Goal: Transaction & Acquisition: Purchase product/service

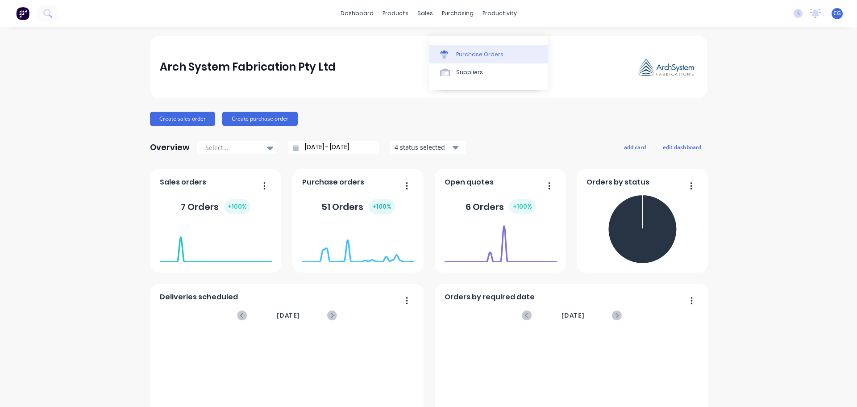
click at [472, 54] on div "Purchase Orders" at bounding box center [479, 54] width 47 height 8
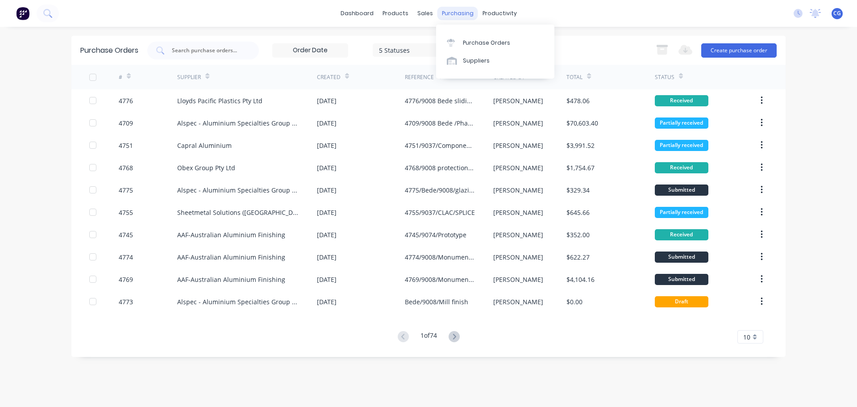
click at [452, 11] on div "purchasing" at bounding box center [458, 13] width 41 height 13
click at [480, 40] on div "Purchase Orders" at bounding box center [486, 43] width 47 height 8
click at [454, 13] on div "purchasing" at bounding box center [458, 13] width 41 height 13
click at [481, 44] on div "Purchase Orders" at bounding box center [486, 43] width 47 height 8
click at [742, 52] on button "Create purchase order" at bounding box center [739, 50] width 75 height 14
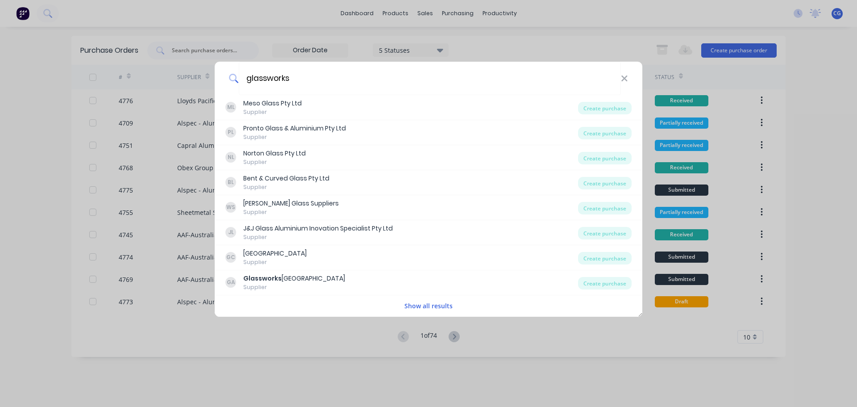
type input "glassworks"
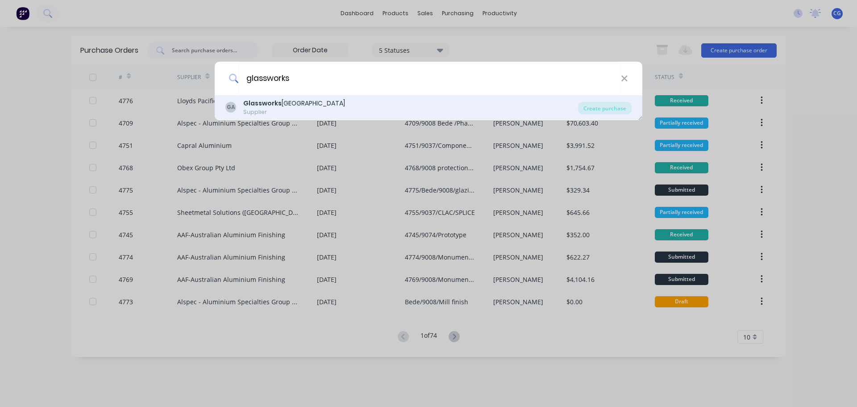
click at [272, 108] on div "Glassworks [GEOGRAPHIC_DATA]" at bounding box center [294, 103] width 102 height 9
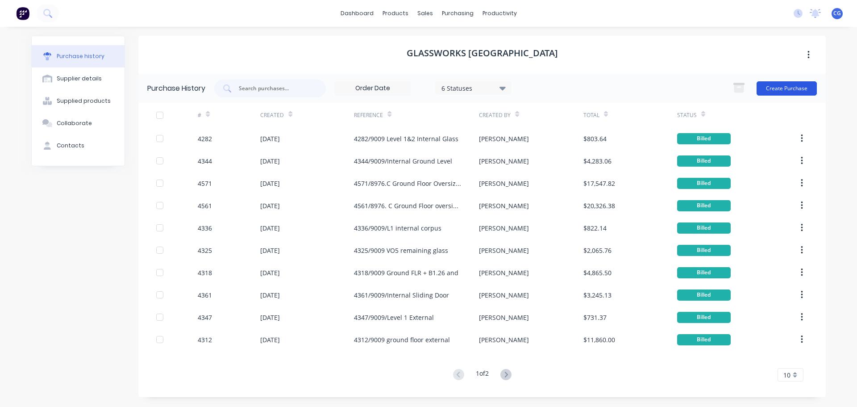
click at [790, 87] on button "Create Purchase" at bounding box center [787, 88] width 60 height 14
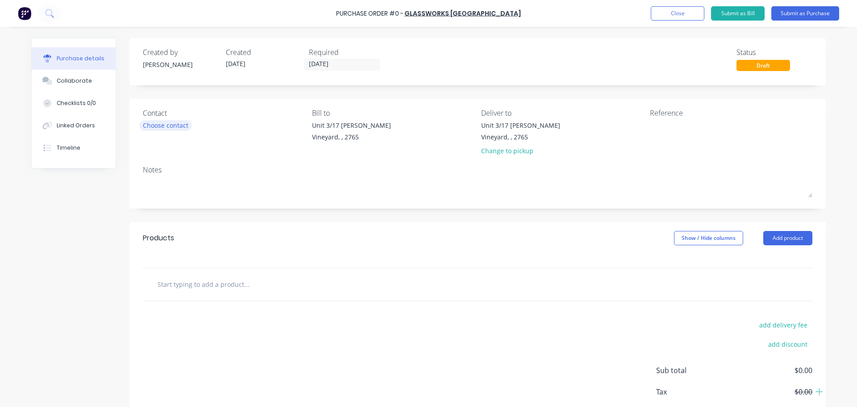
click at [168, 122] on div "Choose contact" at bounding box center [166, 125] width 46 height 9
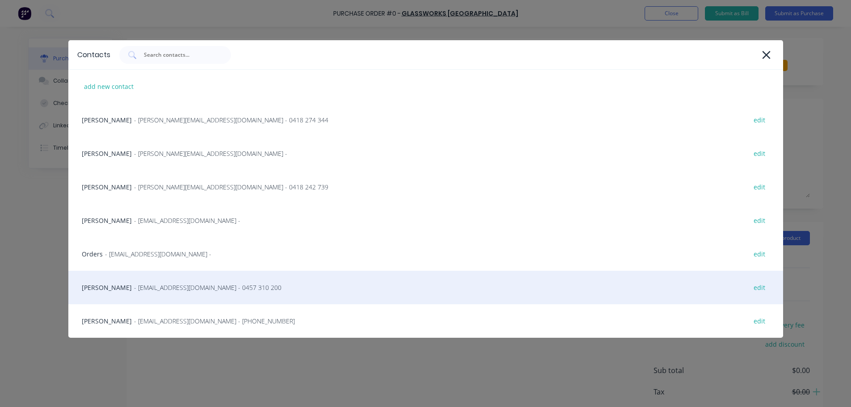
click at [134, 289] on span "- [EMAIL_ADDRESS][DOMAIN_NAME] - 0457 310 200" at bounding box center [207, 287] width 147 height 9
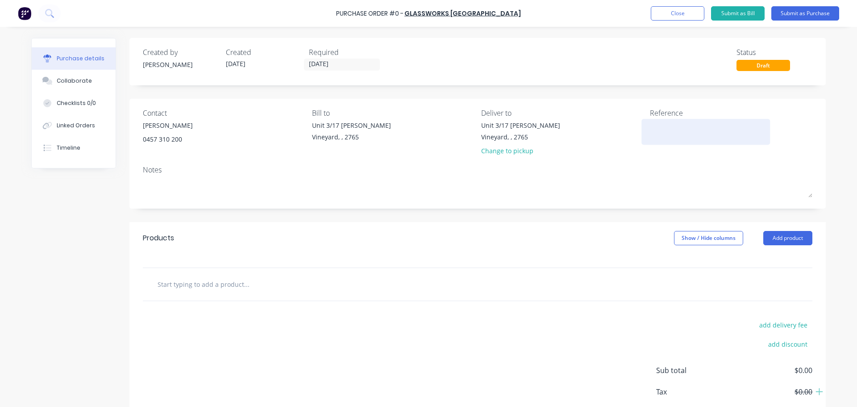
click at [667, 128] on textarea at bounding box center [706, 131] width 112 height 20
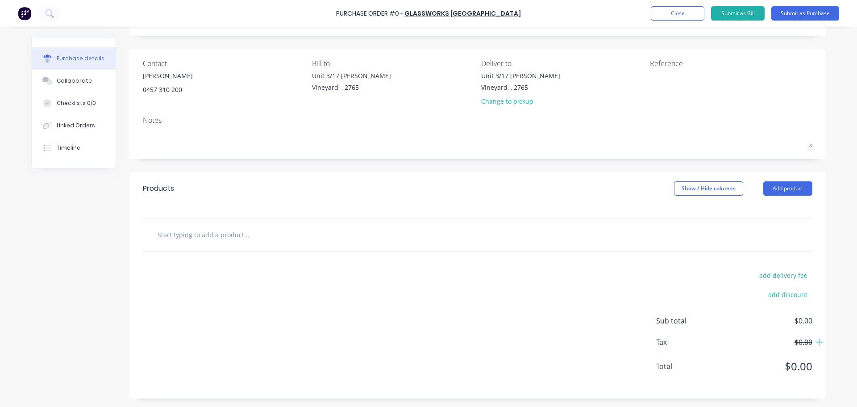
scroll to position [50, 0]
click at [194, 233] on input "text" at bounding box center [246, 234] width 179 height 18
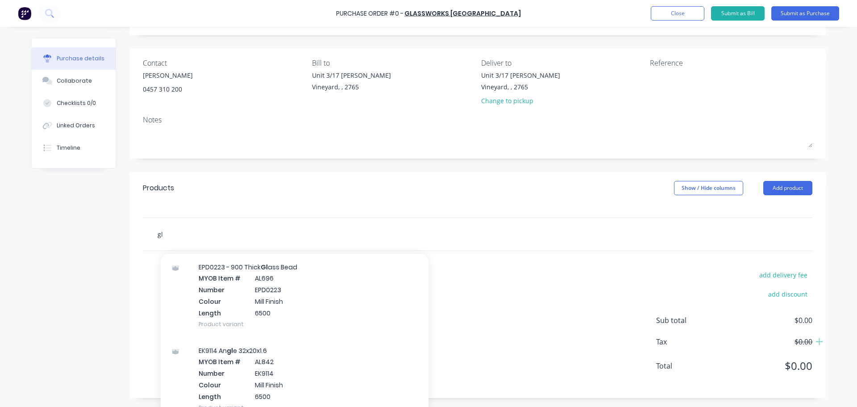
scroll to position [670, 0]
click at [168, 238] on input "gl" at bounding box center [246, 234] width 179 height 18
click at [222, 231] on input "gl" at bounding box center [246, 234] width 179 height 18
drag, startPoint x: 192, startPoint y: 234, endPoint x: 66, endPoint y: 185, distance: 135.3
click at [100, 231] on div "Created by [PERSON_NAME] Created [DATE] Required [DATE] Status Draft Contact [P…" at bounding box center [428, 193] width 795 height 410
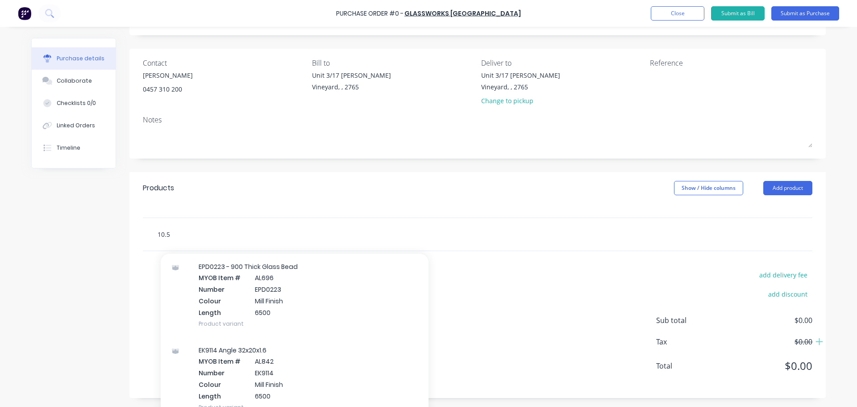
click at [190, 226] on input "10.5" at bounding box center [246, 234] width 179 height 18
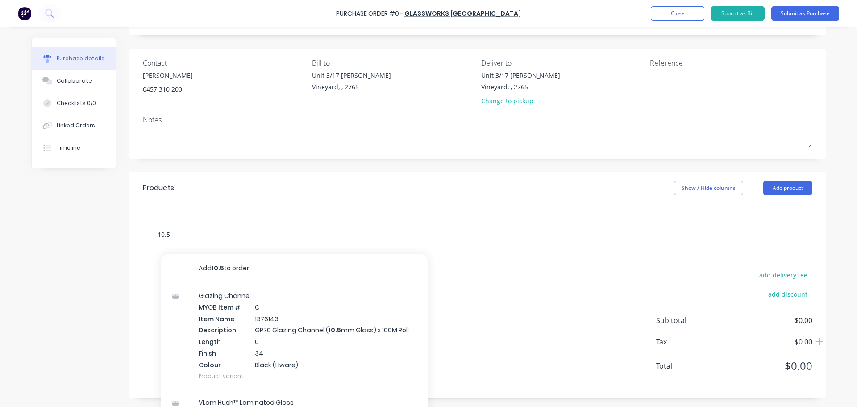
drag, startPoint x: 190, startPoint y: 233, endPoint x: 99, endPoint y: 241, distance: 91.5
click at [98, 242] on div "Created by [PERSON_NAME] Created [DATE] Required [DATE] Status Draft Contact [P…" at bounding box center [428, 193] width 795 height 410
paste input "[PERSON_NAME] Hush Laminate"
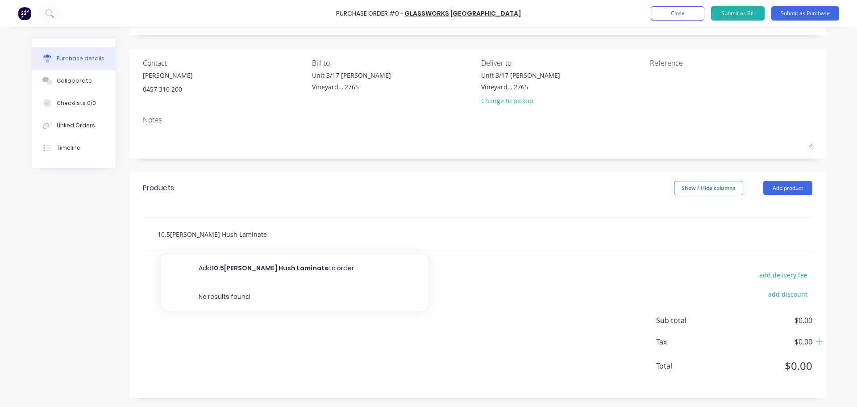
drag, startPoint x: 265, startPoint y: 235, endPoint x: 352, endPoint y: 204, distance: 92.4
click at [351, 234] on div "10.5[PERSON_NAME] Hush Laminate Add 10.5[PERSON_NAME] Hush Laminate to order No…" at bounding box center [284, 234] width 268 height 18
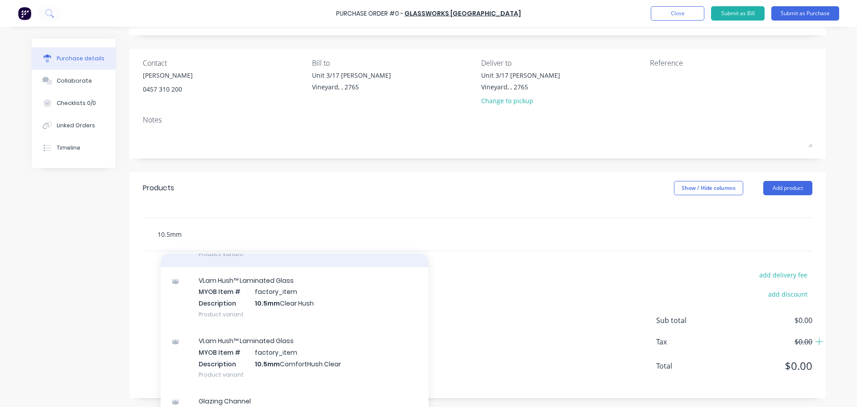
scroll to position [134, 0]
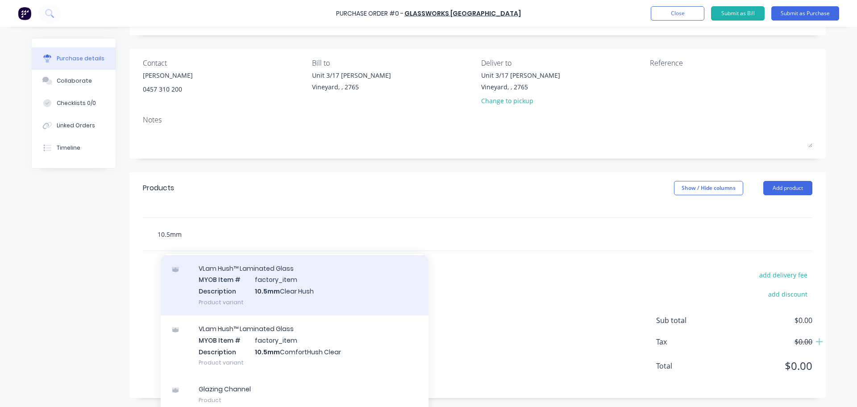
type input "10.5mm"
click at [328, 296] on div "VLam Hush™ Laminated Glass MYOB Item # factory_item Description 10.5mm Clear Hu…" at bounding box center [295, 285] width 268 height 60
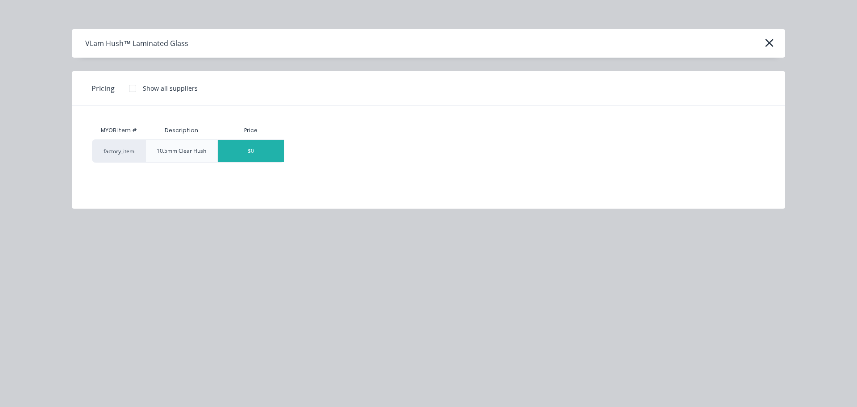
click at [242, 150] on div "$0" at bounding box center [251, 151] width 66 height 22
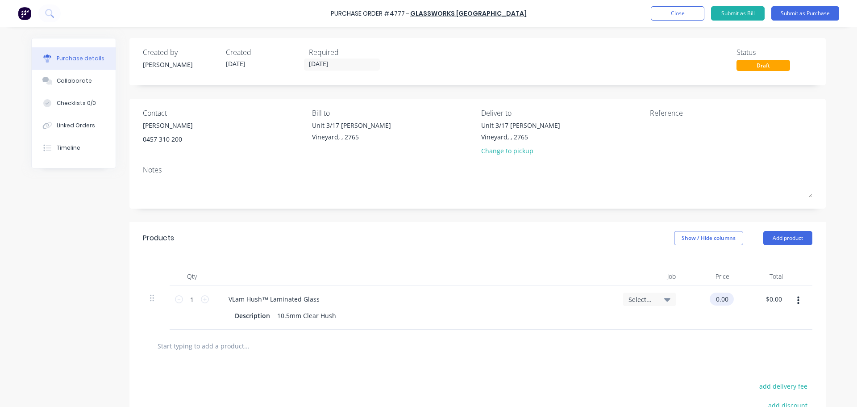
click at [719, 301] on input "0.00" at bounding box center [720, 299] width 21 height 13
click at [729, 301] on div "$0.00 $0.00" at bounding box center [722, 299] width 24 height 13
drag, startPoint x: 727, startPoint y: 301, endPoint x: 657, endPoint y: 284, distance: 71.9
click at [659, 288] on div "1 1 VLam Hush™ Laminated Glass Description 10.5mm Clear Hush Select... 0.00 0.0…" at bounding box center [478, 307] width 670 height 44
type input "$134.00"
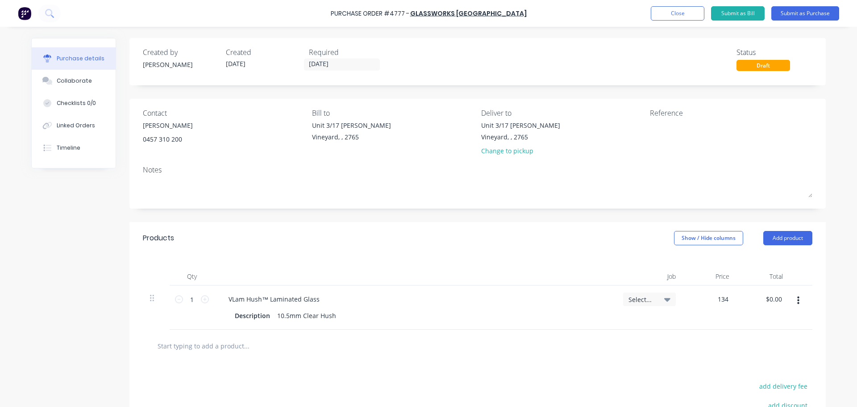
type input "$134.00"
click at [150, 172] on div "Notes" at bounding box center [478, 169] width 670 height 11
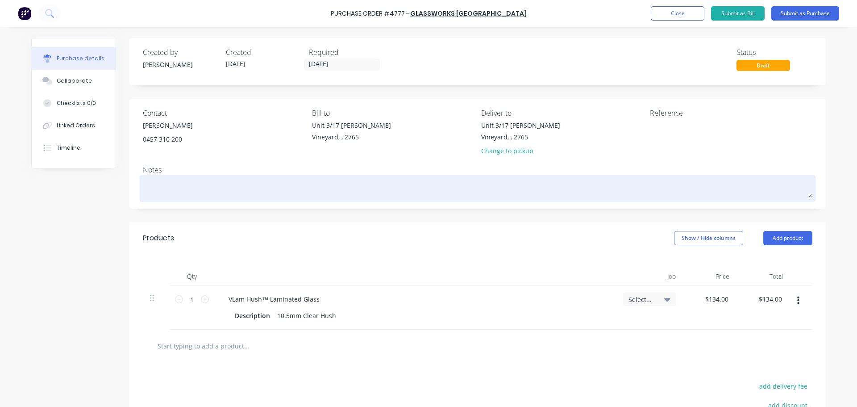
click at [157, 181] on textarea at bounding box center [478, 187] width 670 height 20
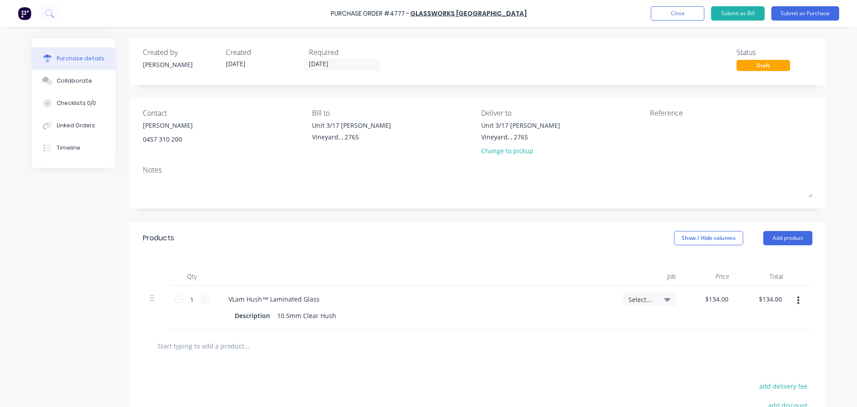
type textarea "x"
type textarea "A"
type textarea "x"
type textarea "As"
type textarea "x"
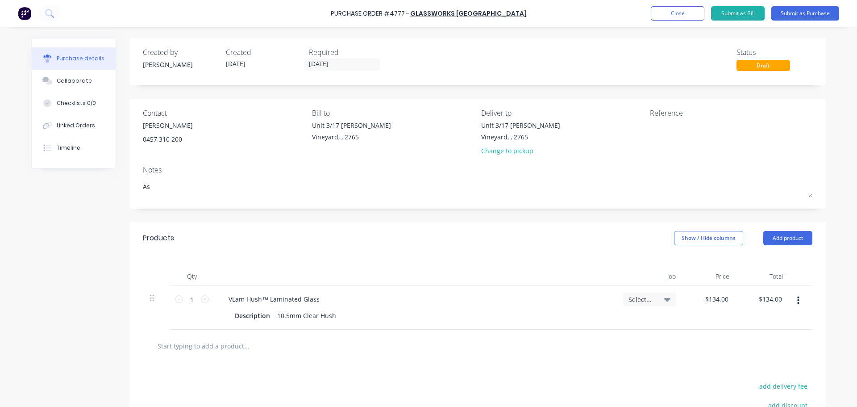
type textarea "As"
type textarea "x"
type textarea "As pe"
type textarea "x"
type textarea "As per"
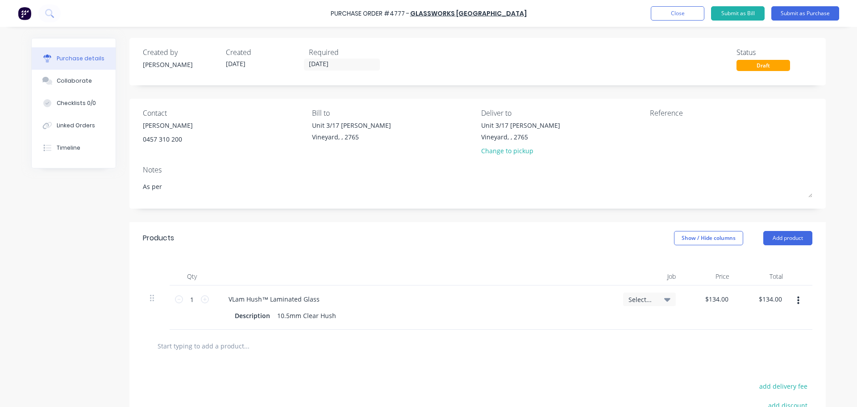
type textarea "x"
type textarea "As per"
type textarea "x"
type textarea "As per e"
type textarea "x"
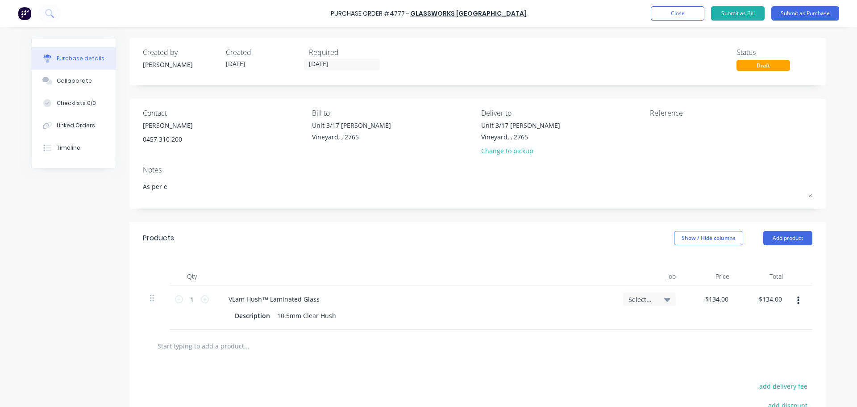
type textarea "As per em"
type textarea "x"
type textarea "As per ema"
type textarea "x"
type textarea "As per emai"
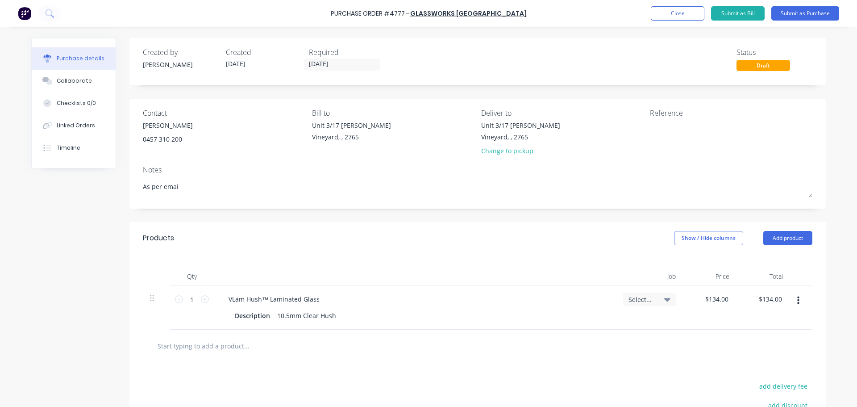
type textarea "x"
type textarea "As per email"
type textarea "x"
type textarea "As per email"
type textarea "x"
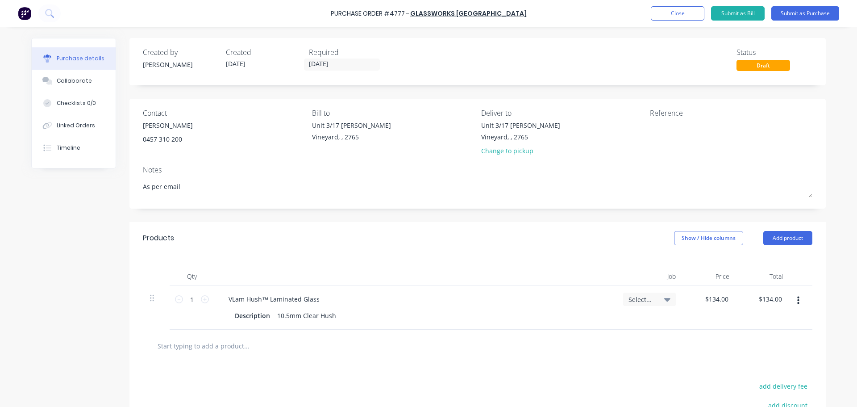
type textarea "As per email d"
type textarea "x"
type textarea "As per email da"
type textarea "x"
type textarea "As per email dat"
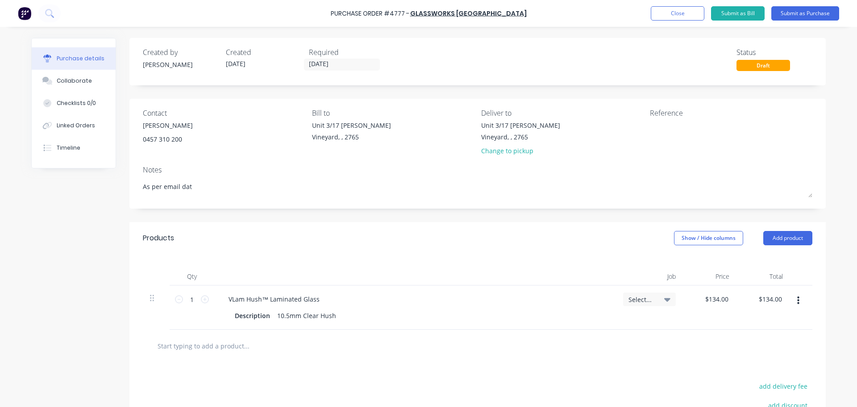
type textarea "x"
type textarea "As per email date"
type textarea "x"
type textarea "As per email dated"
type textarea "x"
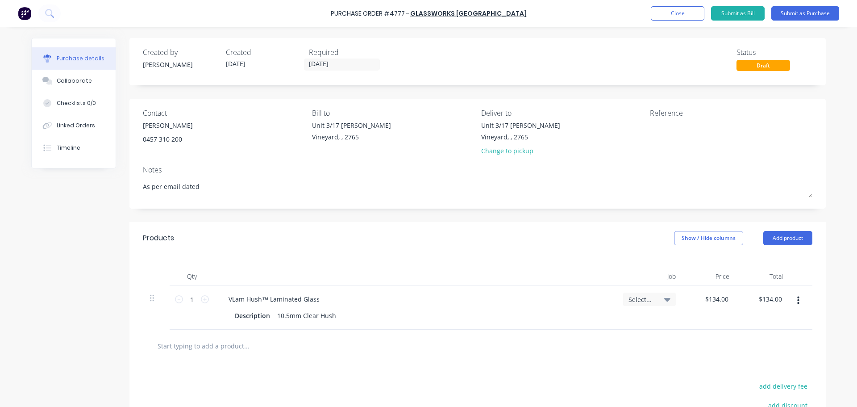
type textarea "As per email dated"
type textarea "x"
type textarea "As per email dated"
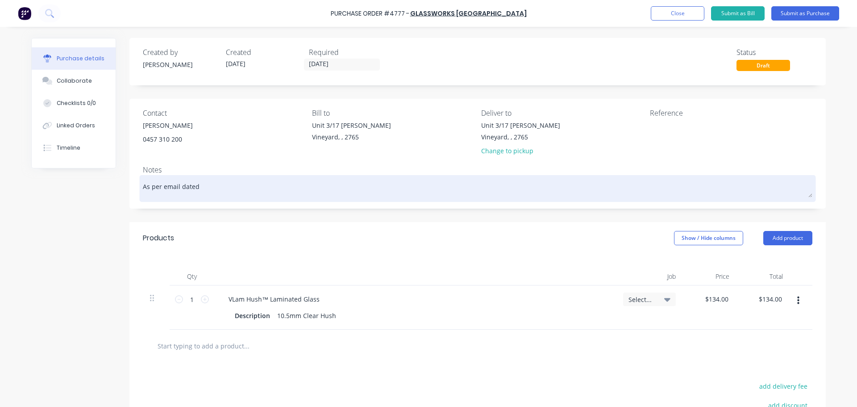
click at [220, 192] on textarea "As per email dated" at bounding box center [478, 187] width 670 height 20
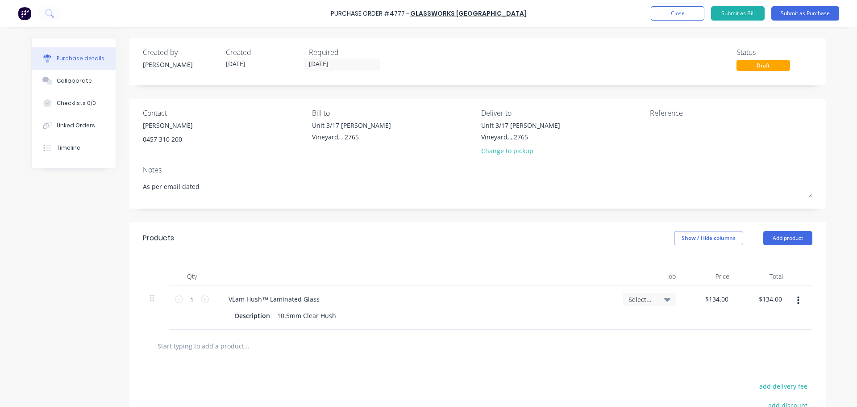
type textarea "x"
type textarea "As per email dated 1"
type textarea "x"
type textarea "As per email dated 15"
type textarea "x"
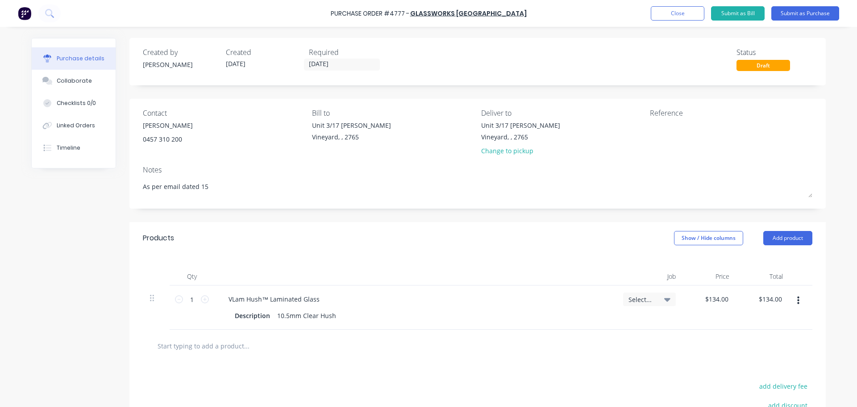
type textarea "As per email dated 15/"
type textarea "x"
type textarea "As per email dated 15/8"
type textarea "x"
type textarea "As per email dated 15/8"
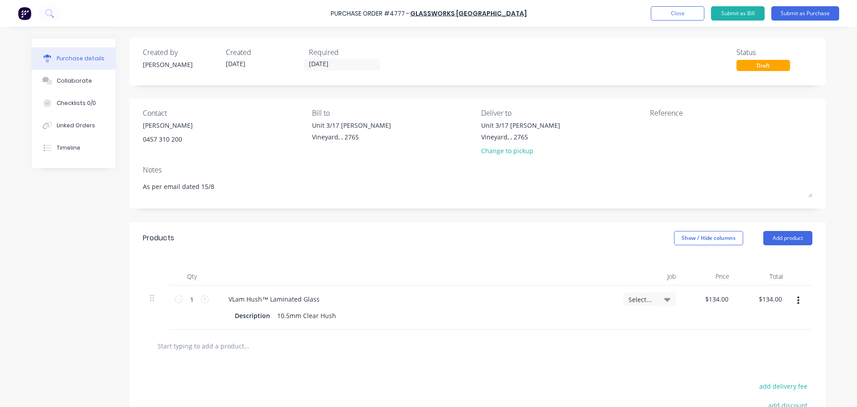
type textarea "x"
type textarea "As per email dated 15/8 a"
type textarea "x"
type textarea "As per email dated 15/8 an"
type textarea "x"
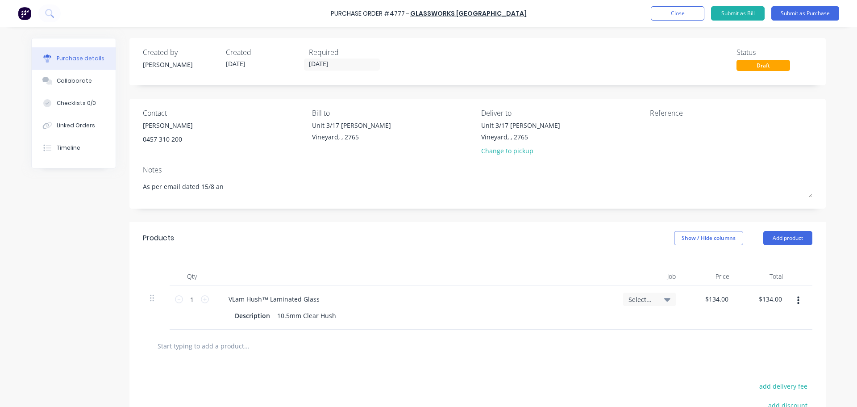
type textarea "As per email dated 15/8 and"
type textarea "x"
type textarea "As per email dated 15/8 and"
type textarea "x"
type textarea "As per email dated 15/8 and t"
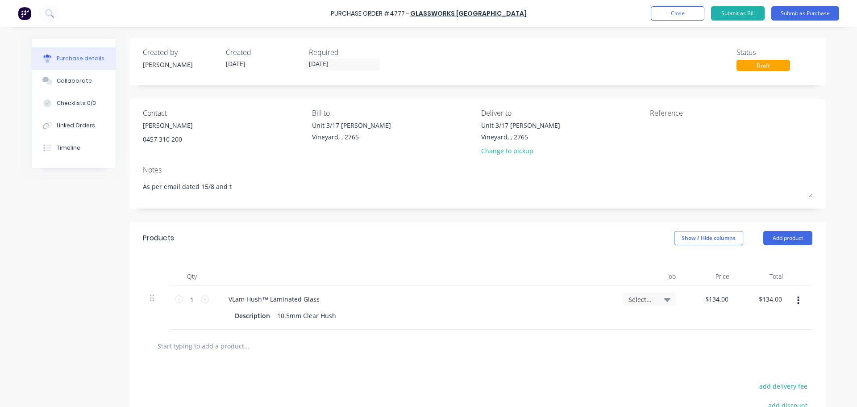
type textarea "x"
type textarea "As per email dated 15/8 and te"
type textarea "x"
type textarea "As per email dated 15/8 and tel"
type textarea "x"
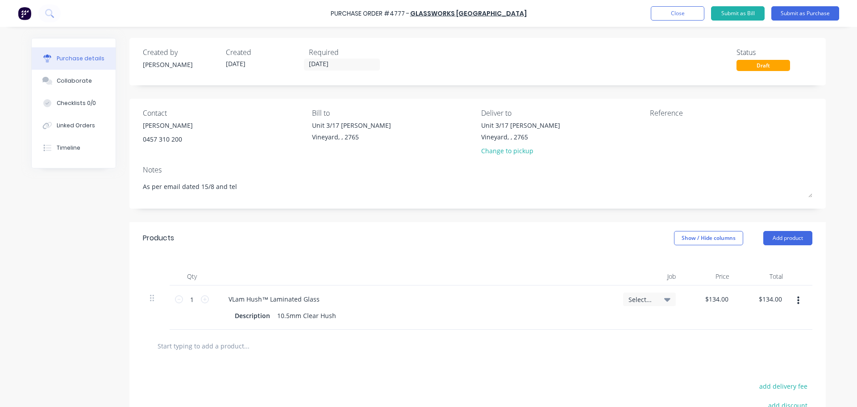
type textarea "As per email dated 15/8 and tele"
type textarea "x"
type textarea "As per email dated 15/8 and telep"
type textarea "x"
type textarea "As per email dated 15/8 and teleph"
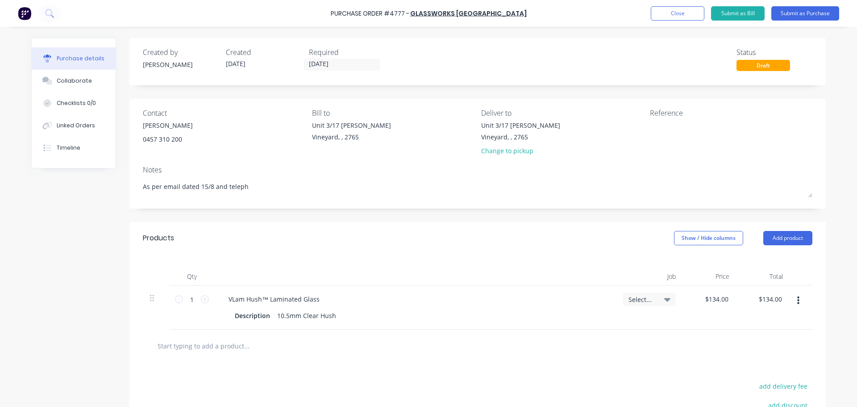
type textarea "x"
type textarea "As per email dated 15/8 and telepho"
type textarea "x"
type textarea "As per email dated 15/8 and telephon"
type textarea "x"
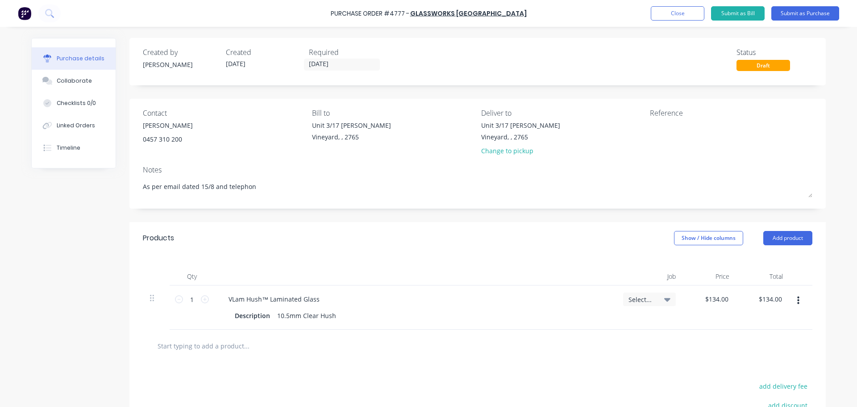
type textarea "As per email dated 15/8 and telephone"
type textarea "x"
type textarea "As per email dated 15/8 and telephone"
type textarea "x"
type textarea "As per email dated 15/8 and telephone c"
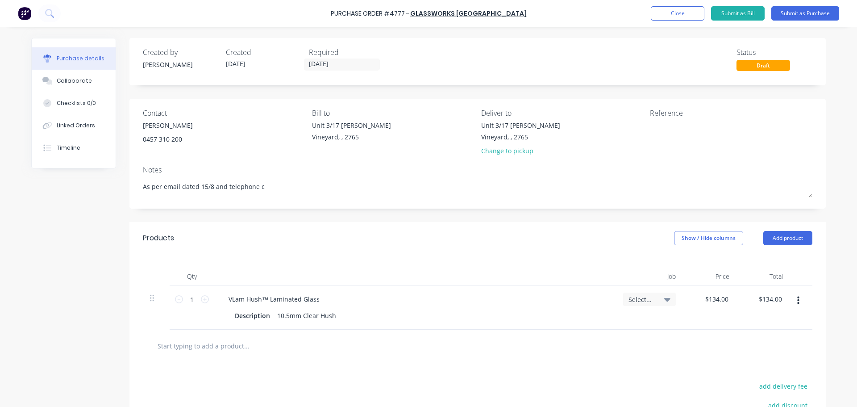
type textarea "x"
type textarea "As per email dated 15/8 and telephone co"
type textarea "x"
type textarea "As per email dated 15/8 and telephone con"
type textarea "x"
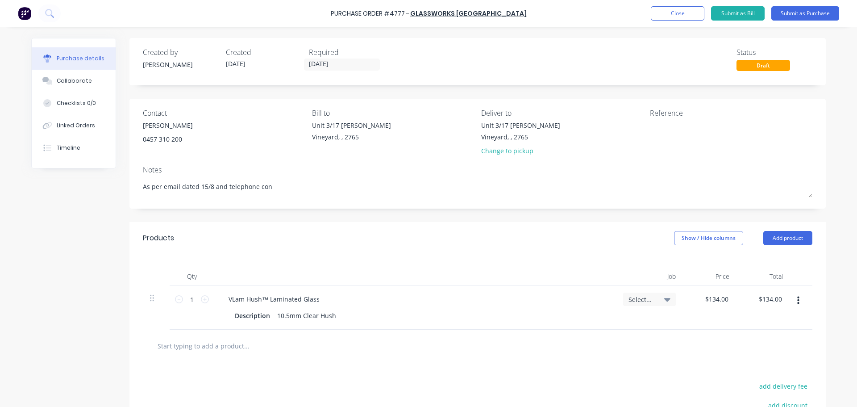
type textarea "As per email dated 15/8 and telephone conv"
type textarea "x"
type textarea "As per email dated 15/8 and telephone conve"
type textarea "x"
type textarea "As per email dated 15/8 and telephone conver"
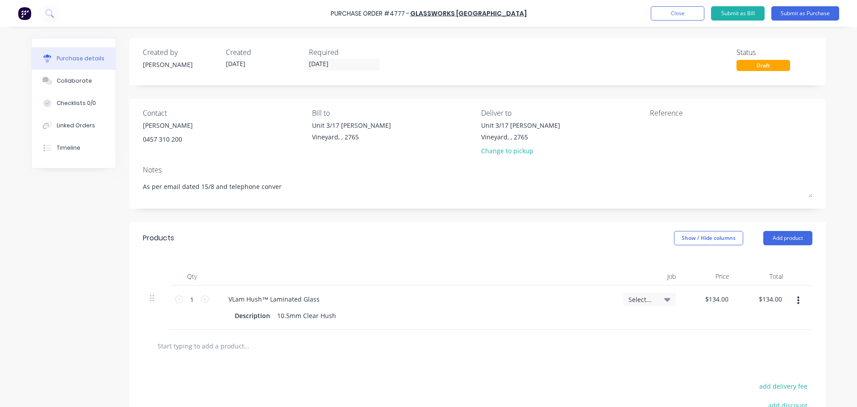
type textarea "x"
type textarea "As per email dated 15/8 and telephone convers"
type textarea "x"
type textarea "As per email dated 15/8 and telephone conversa"
type textarea "x"
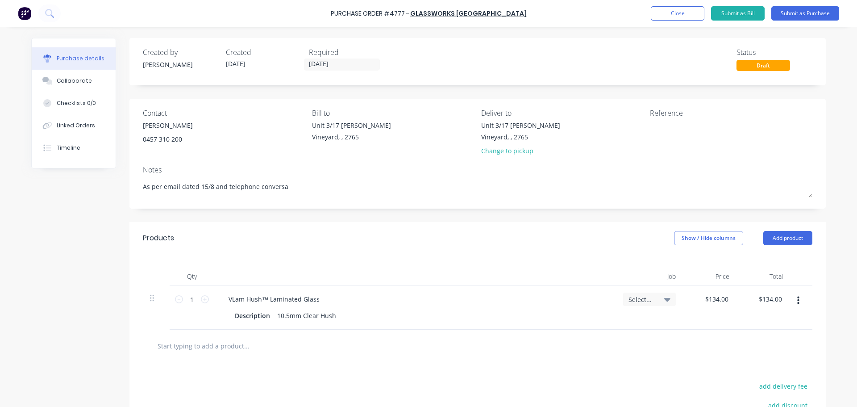
type textarea "As per email dated 15/8 and telephone conversat"
type textarea "x"
type textarea "As per email dated 15/8 and telephone conversati"
type textarea "x"
type textarea "As per email dated 15/8 and telephone conversatio"
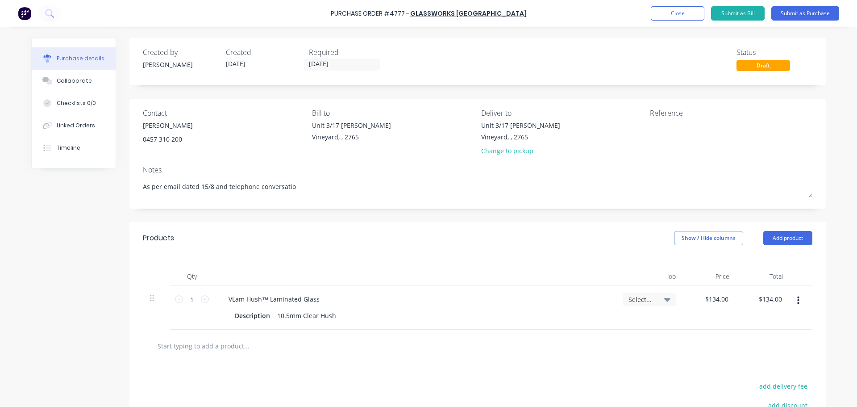
type textarea "x"
type textarea "As per email dated 15/8 and telephone conversation"
type textarea "x"
type textarea "As per email dated 15/8 and telephone conversation"
type textarea "x"
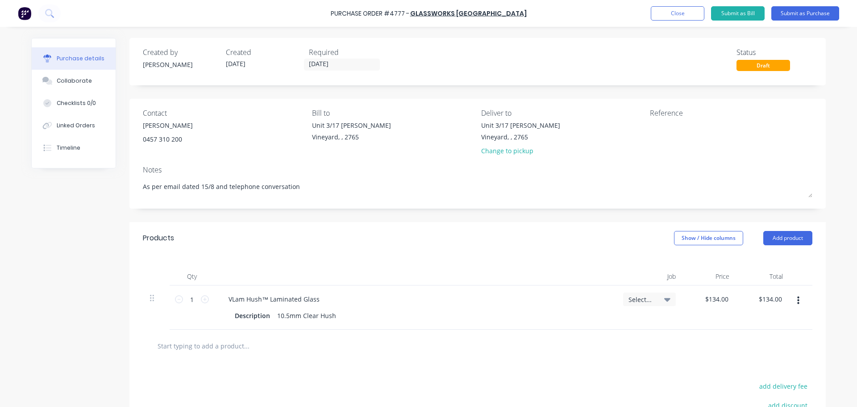
type textarea "As per email dated 15/8 and telephone conversation w"
type textarea "x"
type textarea "As per email dated 15/8 and telephone conversation wi"
type textarea "x"
type textarea "As per email dated 15/8 and telephone conversation wit"
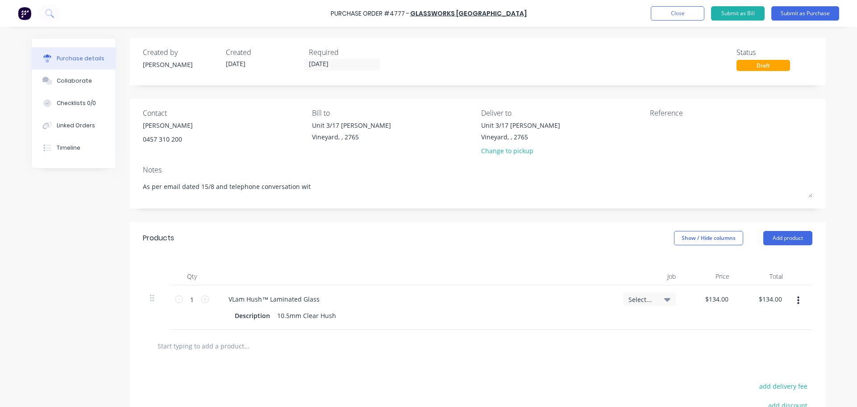
type textarea "x"
type textarea "As per email dated 15/8 and telephone conversation with"
type textarea "x"
type textarea "As per email dated 15/8 and telephone conversation with"
type textarea "x"
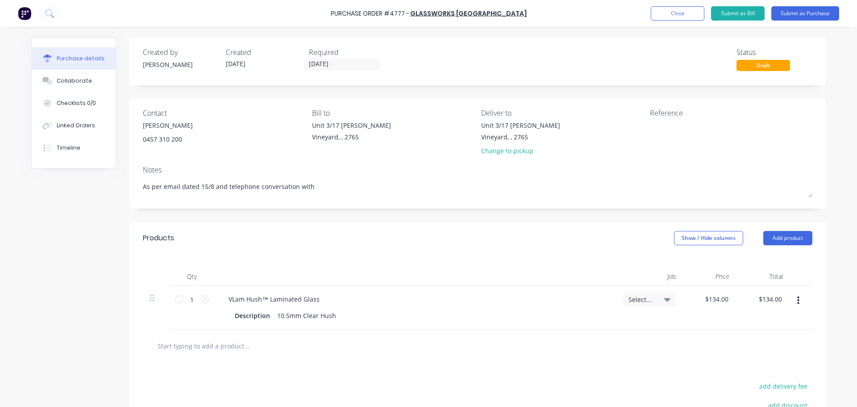
type textarea "As per email dated 15/8 and telephone conversation with C"
type textarea "x"
type textarea "As per email dated 15/8 and telephone conversation with [PERSON_NAME]"
type textarea "x"
type textarea "As per email dated 15/8 and telephone conversation with [PERSON_NAME]"
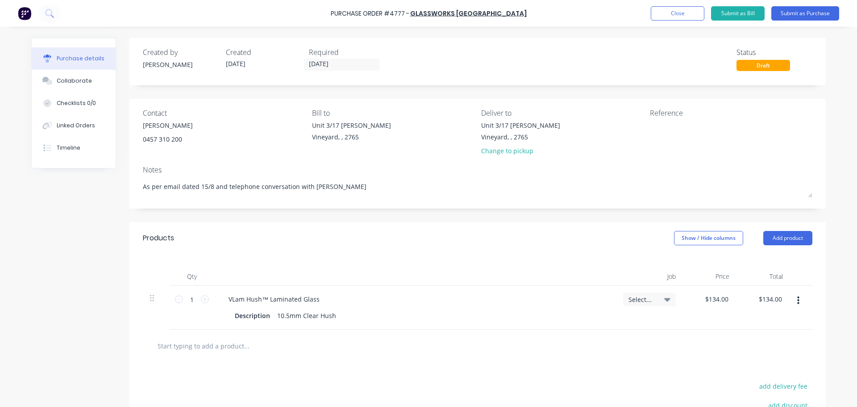
type textarea "x"
type textarea "As per email dated 15/8 and telephone conversation with [PERSON_NAME]"
type textarea "x"
type textarea "As per email dated 15/8 and telephone conversation with [PERSON_NAME]"
type textarea "x"
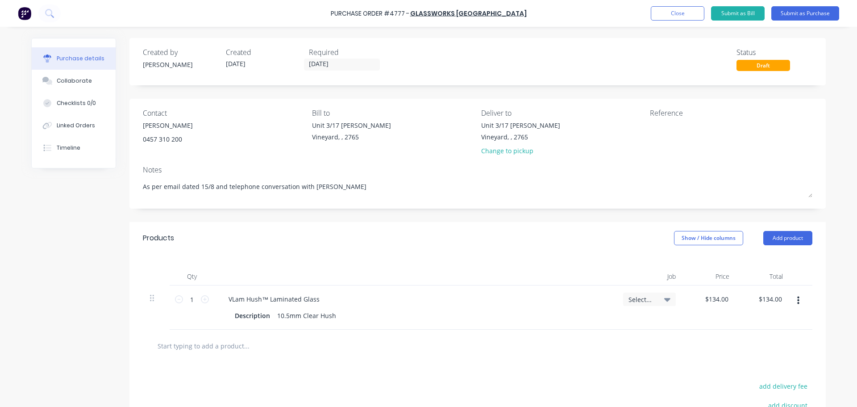
type textarea "As per email dated 15/8 and telephone conversation with [PERSON_NAME]"
type textarea "x"
type textarea "As per email dated 15/8 and telephone conversation with [PERSON_NAME]"
type textarea "x"
type textarea "As per email dated 15/8 and telephone conversation with [PERSON_NAME]"
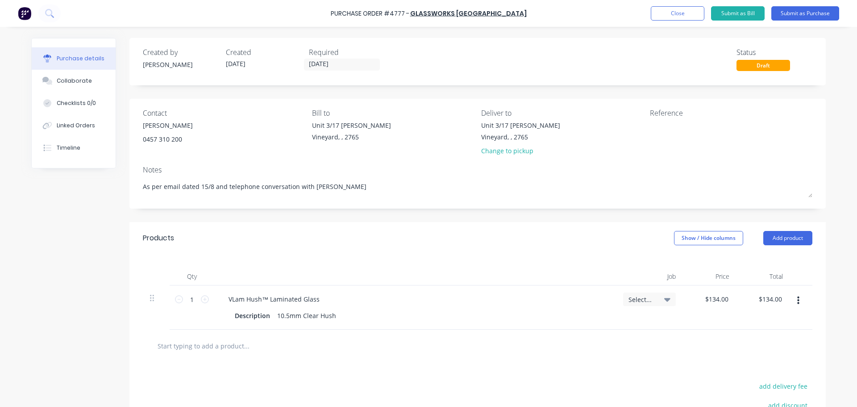
type textarea "x"
type textarea "As per email dated 15/8 and telephone conversation with [PERSON_NAME]"
type textarea "x"
type textarea "As per email dated 15/8 and telephone conversation with [PERSON_NAME]"
type textarea "x"
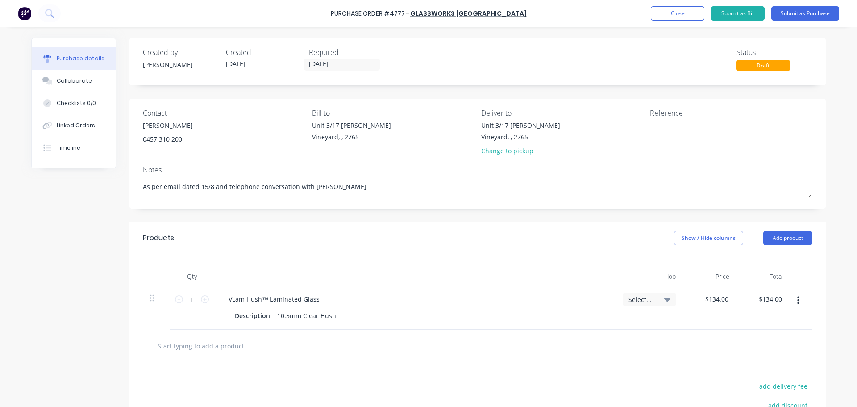
type textarea "As per email dated 15/8 and telephone conversation with [PERSON_NAME]"
type textarea "x"
type textarea "As per email dated 15/8 and telephone conversation with [PERSON_NAME]"
type textarea "x"
type textarea "As per email dated 15/8 and telephone conversation with [PERSON_NAME]"
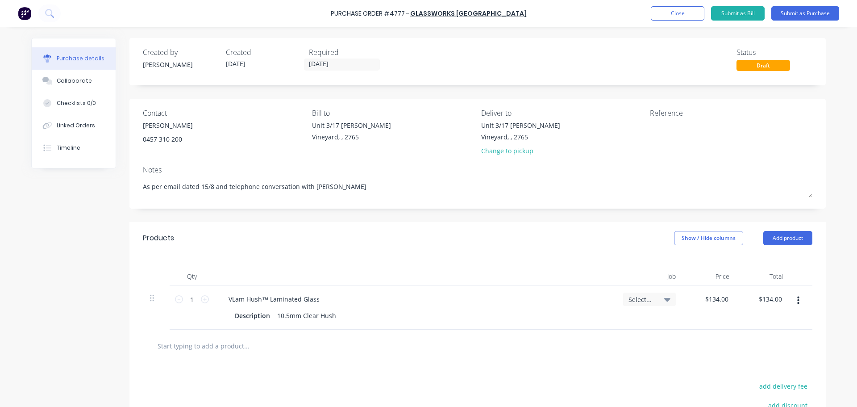
type textarea "x"
type textarea "As per email dated 15/8 and telephone conversation with [PERSON_NAME]"
type textarea "x"
type textarea "As per email dated 15/8 and telephone conversation with [PERSON_NAME]"
type textarea "x"
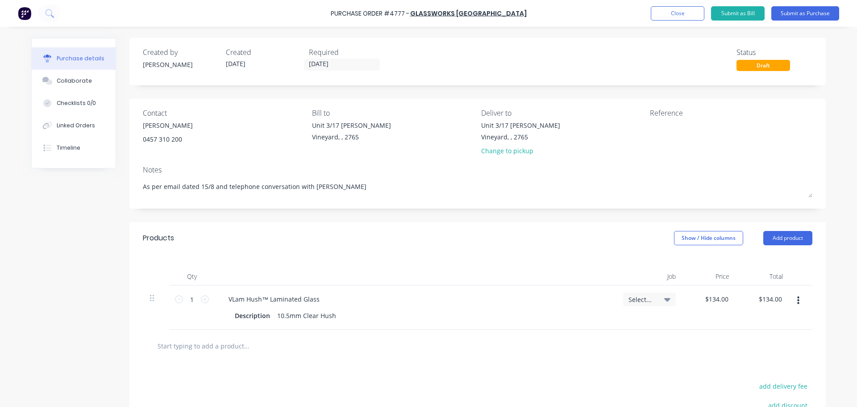
type textarea "As per email dated 15/8 and telephone conversation with [PERSON_NAME]"
type textarea "x"
type textarea "As per email dated 15/8 and telephone conversation with [PERSON_NAME] dated"
type textarea "x"
type textarea "As per email dated 15/8 and telephone conversation with [PERSON_NAME] dated"
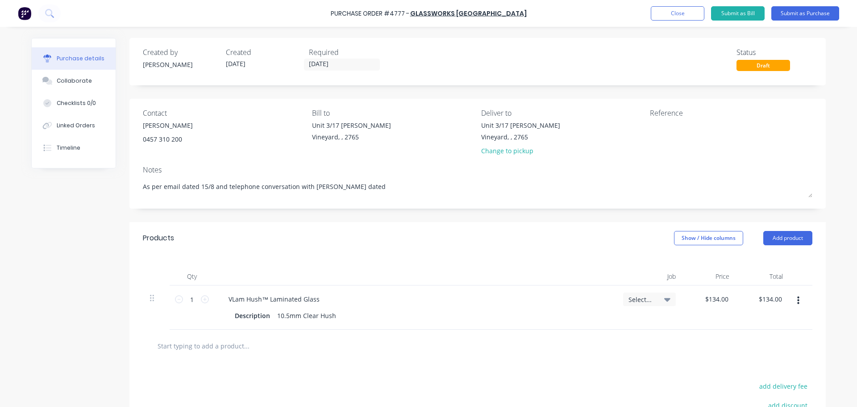
type textarea "x"
type textarea "As per email dated 15/8 and telephone conversation with [PERSON_NAME] dated 7"
type textarea "x"
type textarea "As per email dated 15/8 and telephone conversation with [PERSON_NAME] dated 7/"
type textarea "x"
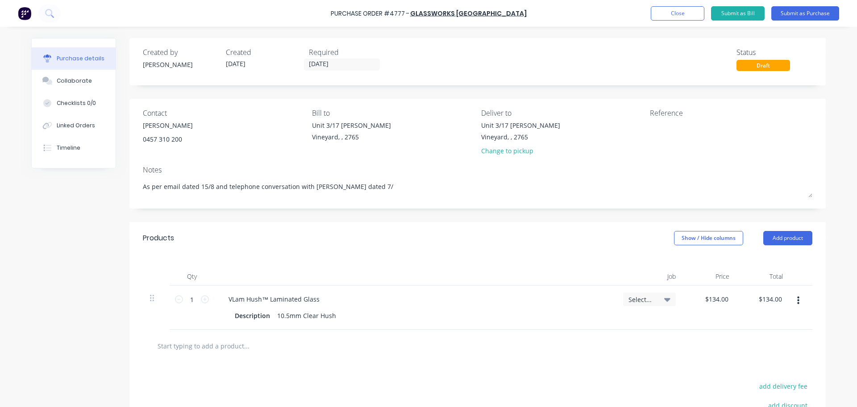
type textarea "As per email dated 15/8 and telephone conversation with [PERSON_NAME] dated 7/1"
type textarea "x"
type textarea "As per email dated 15/8 and telephone conversation with [PERSON_NAME] dated 7/10"
type textarea "x"
type textarea "As per email dated 15/8 and telephone conversation with [PERSON_NAME] dated 7/1…"
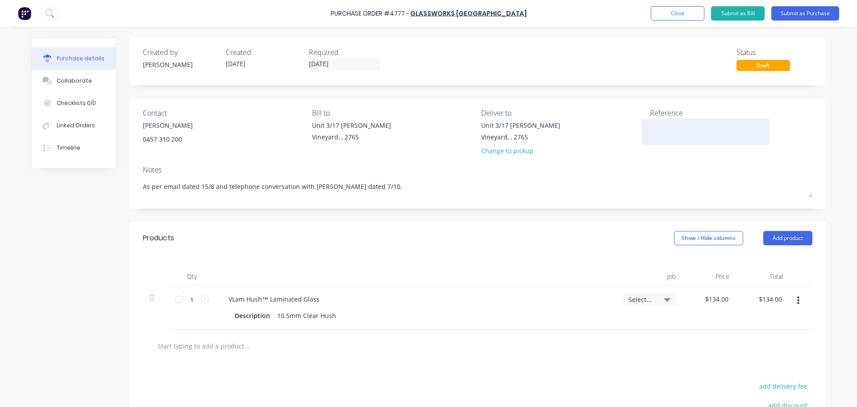
type textarea "x"
type textarea "As per email dated 15/8 and telephone conversation with [PERSON_NAME] dated 7/1…"
click at [666, 133] on textarea at bounding box center [706, 131] width 112 height 20
type textarea "4777/9066 WCC Kellyvile/L2 Internal"
type textarea "x"
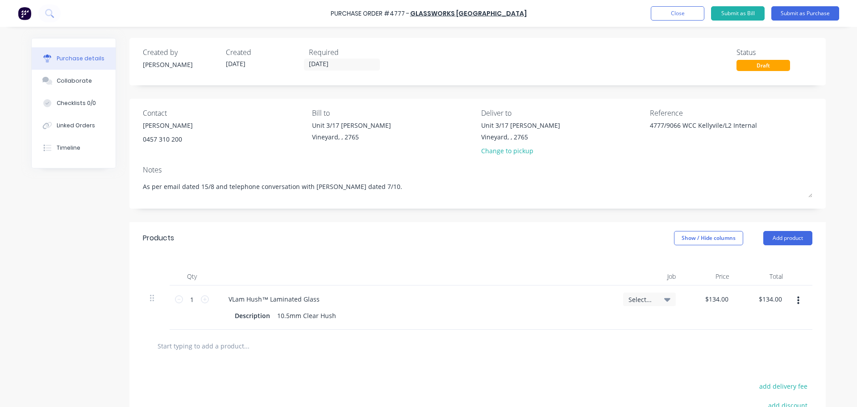
type textarea "4777/9066 WCC Kellyvile/L2 Internal"
click at [190, 299] on input "1" at bounding box center [192, 299] width 18 height 13
type textarea "x"
type input "9"
type input "$1,206.00"
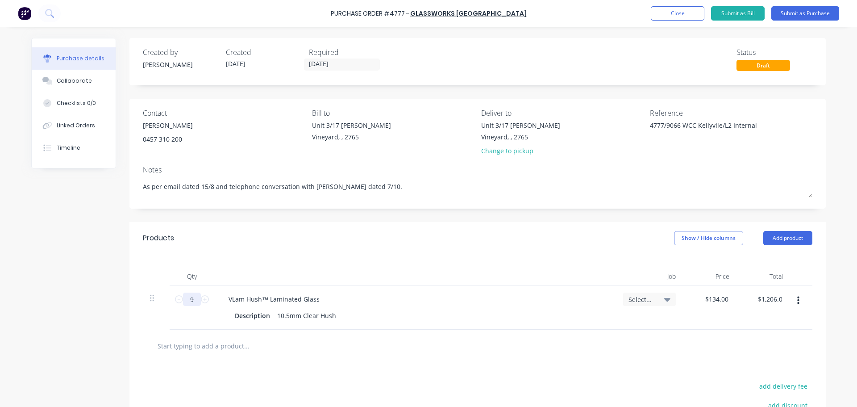
type textarea "x"
type input "99"
type input "$13,266.00"
type textarea "x"
type input "99."
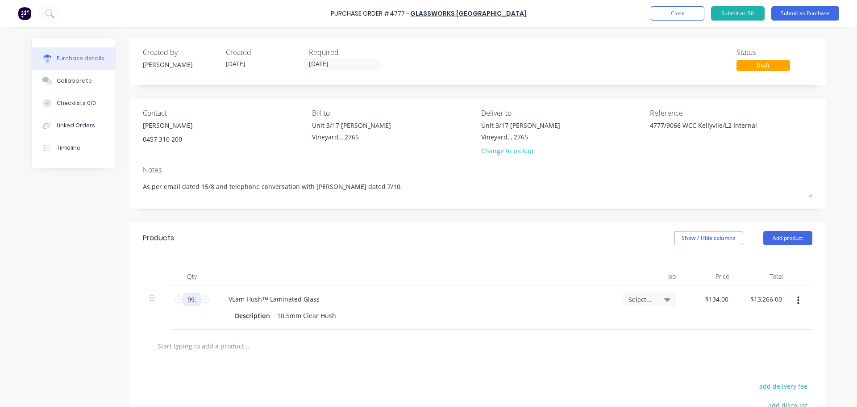
type textarea "x"
type input "99.7"
type input "$13,359.80"
type textarea "x"
type input "99.72"
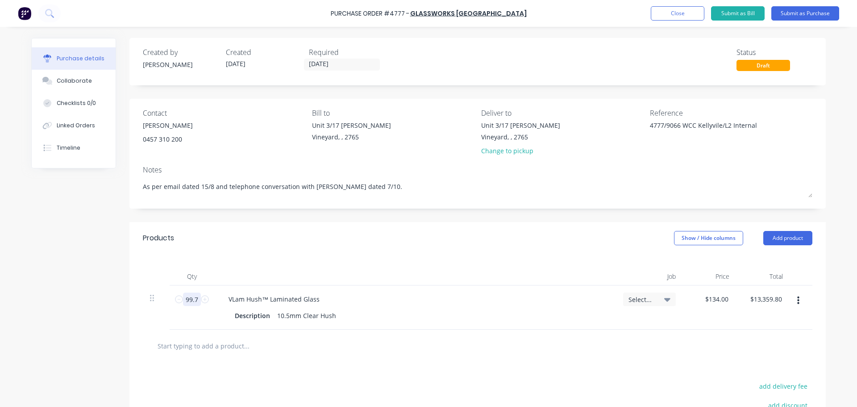
type input "$13,362.48"
type textarea "x"
type input "99.72"
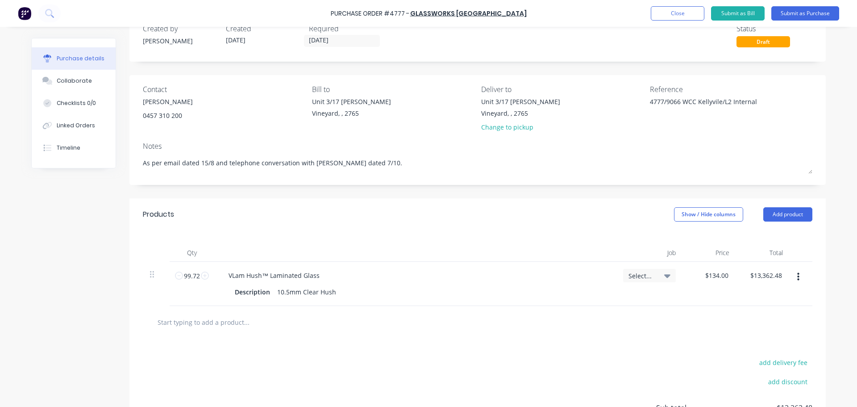
scroll to position [45, 0]
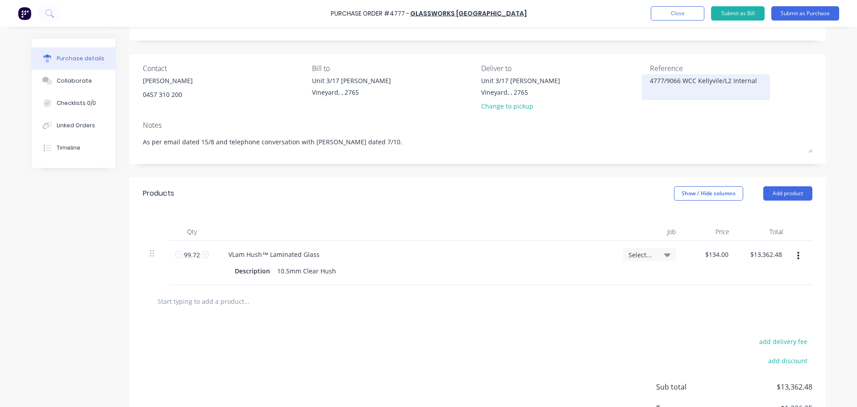
type textarea "x"
type textarea "4777/9066 WCC [GEOGRAPHIC_DATA]/L2 Internal"
type textarea "x"
type textarea "4777/9066 WCC [GEOGRAPHIC_DATA]/L2 Internal"
click at [666, 255] on icon at bounding box center [668, 255] width 6 height 4
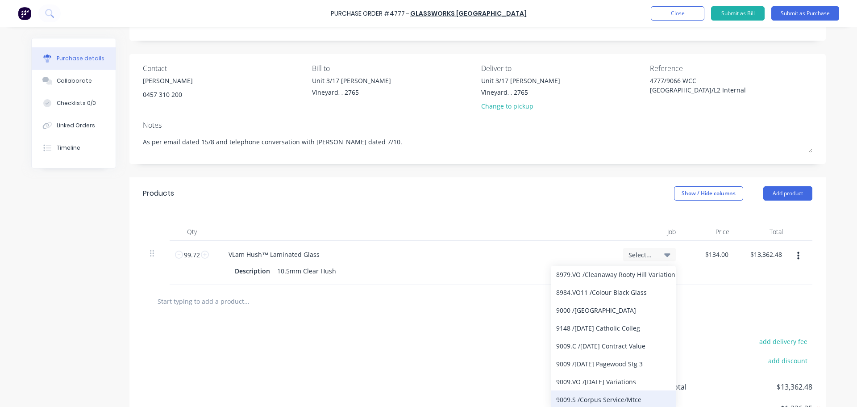
scroll to position [1831, 0]
click at [572, 243] on div "VLam Hush™ Laminated Glass Description 10.5mm Clear Hush" at bounding box center [415, 263] width 402 height 44
type textarea "x"
click at [642, 209] on div "Qty Job Price Total 99.72 99.72 VLam Hush™ Laminated Glass Description 10.5mm C…" at bounding box center [478, 246] width 697 height 75
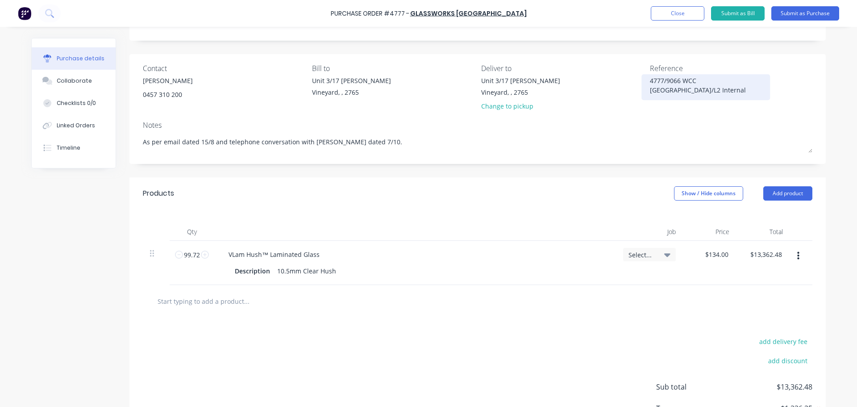
click at [681, 81] on textarea "4777/9066 WCC [GEOGRAPHIC_DATA]/L2 Internal" at bounding box center [706, 86] width 112 height 20
type textarea "4777/9066 /L2 Internal"
type textarea "x"
type textarea "4777/9066 /L2 Internal"
type textarea "x"
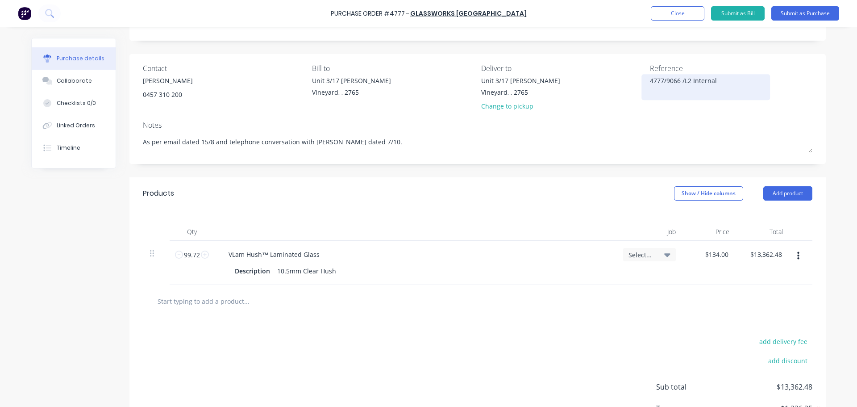
drag, startPoint x: 677, startPoint y: 82, endPoint x: 690, endPoint y: 78, distance: 13.6
click at [677, 82] on textarea "4777/9066 /L2 Internal" at bounding box center [706, 86] width 112 height 20
type textarea "4777/9066 C /L2 Internal"
type textarea "x"
type textarea "4777/9066 C /L2 Internal"
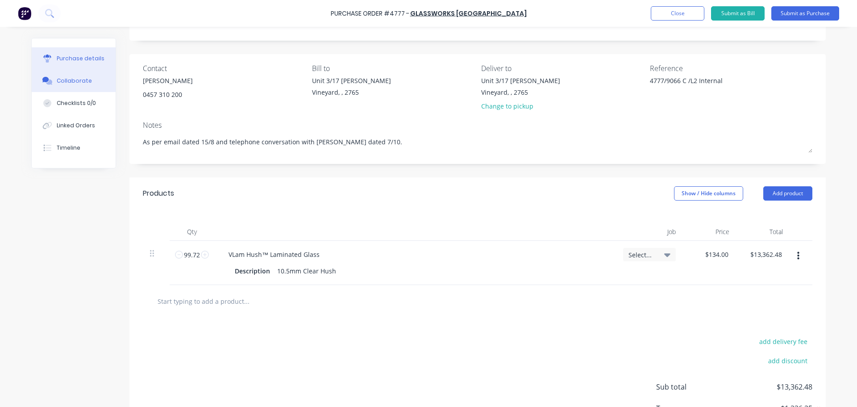
type textarea "x"
click at [70, 79] on div "Collaborate" at bounding box center [74, 81] width 35 height 8
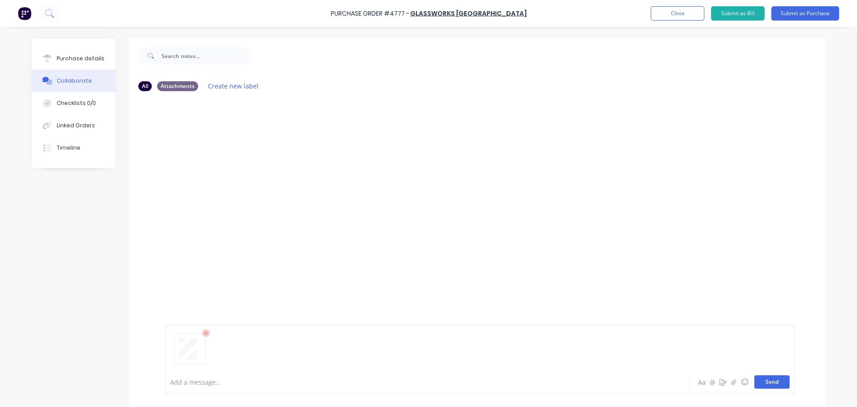
click at [778, 384] on button "Send" at bounding box center [772, 381] width 35 height 13
click at [810, 15] on button "Submit as Purchase" at bounding box center [806, 13] width 68 height 14
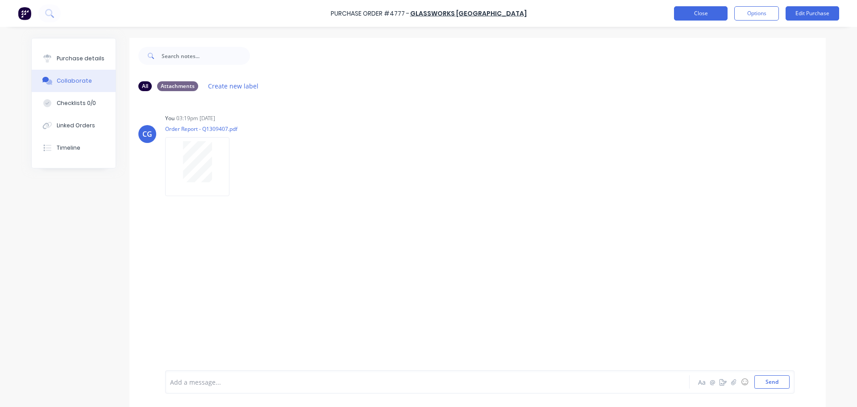
click at [703, 16] on button "Close" at bounding box center [701, 13] width 54 height 14
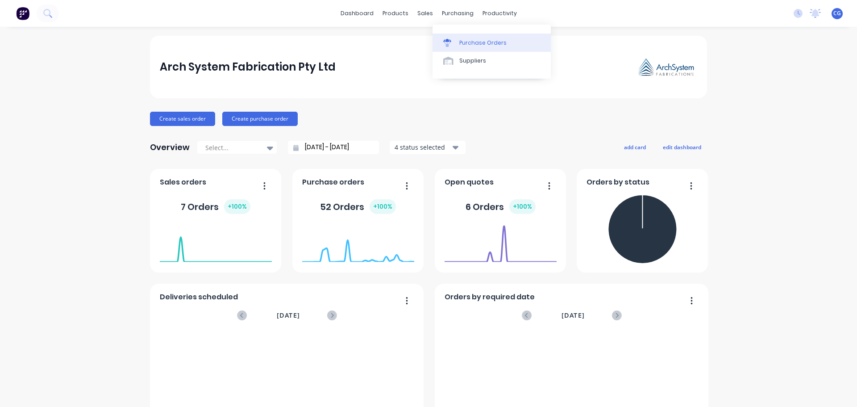
click at [463, 43] on div "Purchase Orders" at bounding box center [483, 43] width 47 height 8
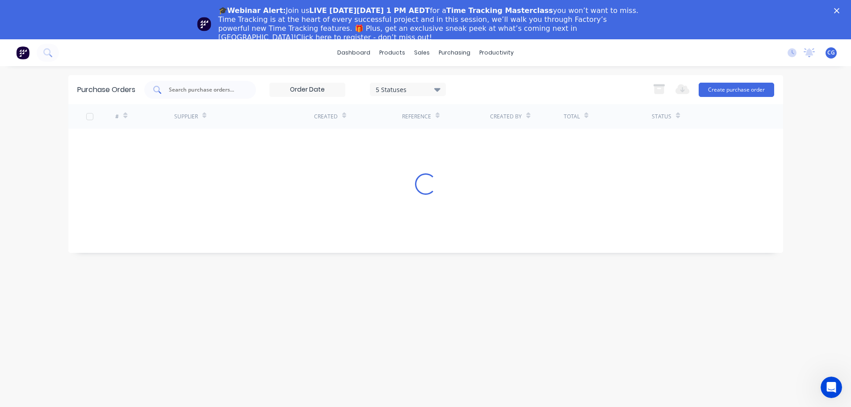
click at [203, 89] on input "text" at bounding box center [205, 89] width 74 height 9
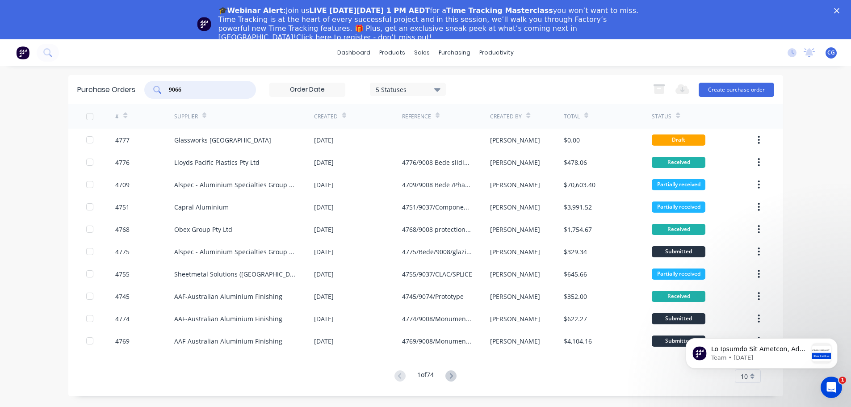
type input "9066"
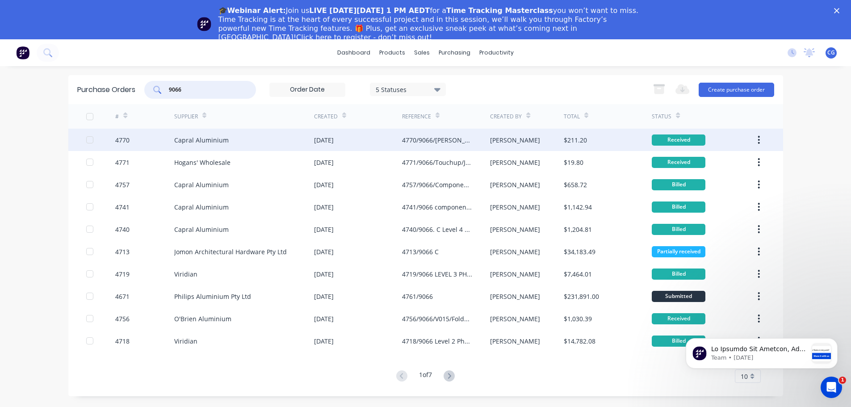
click at [447, 141] on div "4770/9066/William Clarke/components/factory" at bounding box center [437, 139] width 70 height 9
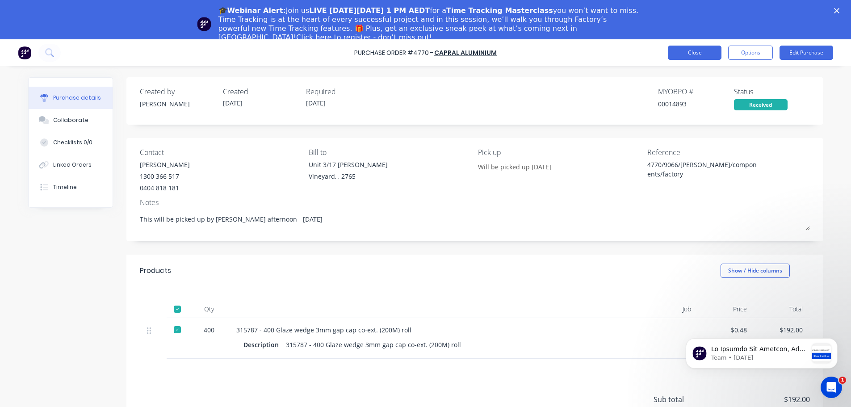
click at [681, 52] on button "Close" at bounding box center [695, 53] width 54 height 14
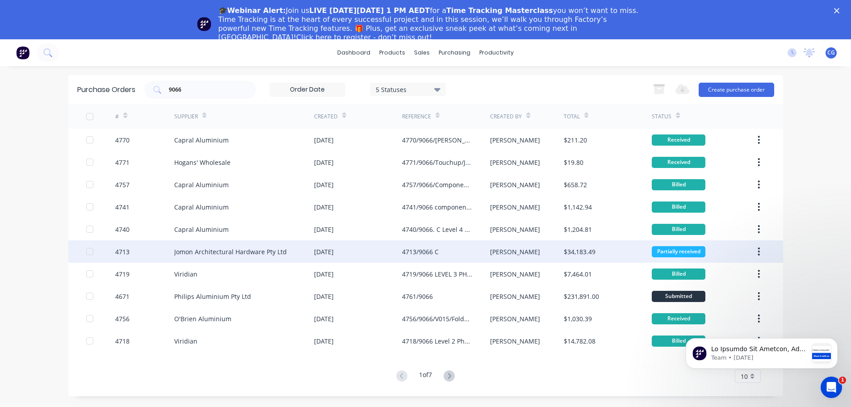
click at [428, 251] on div "4713/9066 C" at bounding box center [420, 251] width 37 height 9
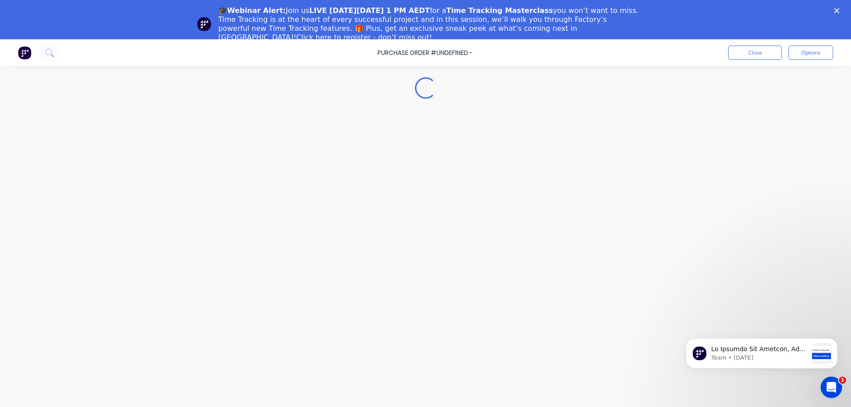
type textarea "x"
